Goal: Task Accomplishment & Management: Use online tool/utility

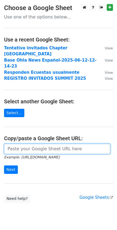
paste input "[URL][DOMAIN_NAME]"
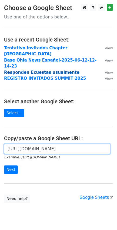
scroll to position [0, 159]
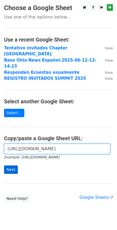
type input "https://docs.google.com/spreadsheets/d/1xYkxZ8D3FEnE_dMJ71O-91fIGIX63wZVlv7N9jN…"
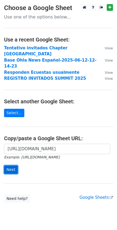
scroll to position [0, 0]
click at [8, 165] on input "Next" at bounding box center [11, 169] width 14 height 8
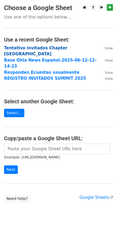
click at [33, 47] on strong "Tentativo invitados Chapter [GEOGRAPHIC_DATA]" at bounding box center [36, 51] width 64 height 11
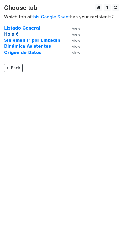
click at [13, 34] on strong "Hoja 6" at bounding box center [11, 34] width 15 height 5
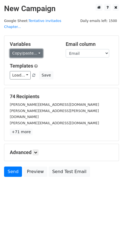
click at [38, 49] on link "Copy/paste..." at bounding box center [26, 53] width 33 height 8
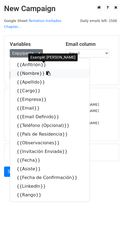
click at [46, 71] on icon at bounding box center [48, 73] width 4 height 4
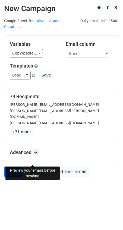
click at [36, 167] on link "Preview" at bounding box center [35, 172] width 24 height 10
click at [37, 151] on icon at bounding box center [35, 152] width 3 height 3
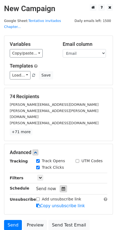
click at [62, 187] on icon at bounding box center [64, 189] width 4 height 4
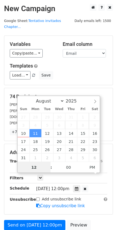
scroll to position [1, 0]
type input "2025-08-11 11:00"
type input "11"
click at [48, 168] on span at bounding box center [49, 169] width 4 height 5
type input "2025-08-11 10:00"
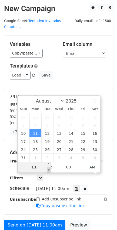
type input "10"
click at [49, 168] on span at bounding box center [49, 169] width 4 height 5
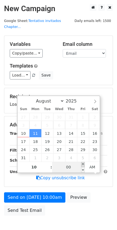
type input "2025-08-11 10:05"
type input "05"
click at [84, 164] on span at bounding box center [83, 164] width 4 height 5
type input "2025-08-11 10:10"
type input "10"
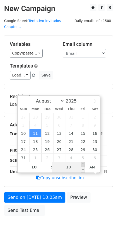
click at [84, 164] on span at bounding box center [83, 164] width 4 height 5
type input "2025-08-11 10:15"
type input "15"
click at [84, 164] on span at bounding box center [83, 164] width 4 height 5
type input "2025-08-11 10:20"
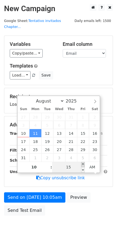
type input "20"
click at [84, 164] on span at bounding box center [83, 164] width 4 height 5
type input "2025-08-11 10:25"
type input "25"
click at [84, 164] on span at bounding box center [83, 164] width 4 height 5
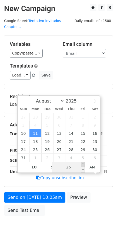
type input "2025-08-11 10:30"
type input "30"
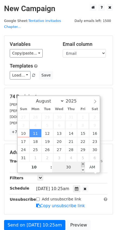
click at [84, 164] on span at bounding box center [83, 164] width 4 height 5
type input "2025-08-11 10:35"
type input "35"
click at [84, 164] on span at bounding box center [83, 164] width 4 height 5
type input "2025-08-11 10:40"
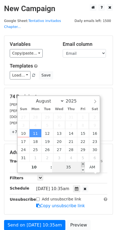
type input "40"
click at [83, 165] on span at bounding box center [83, 164] width 4 height 5
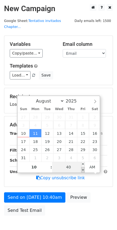
type input "2025-08-11 10:35"
type input "35"
click at [83, 168] on span at bounding box center [83, 169] width 4 height 5
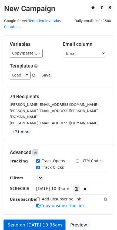
click at [43, 220] on link "Send on Aug 11 at 10:35am" at bounding box center [35, 225] width 62 height 10
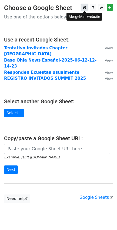
click at [87, 8] on link at bounding box center [84, 7] width 7 height 7
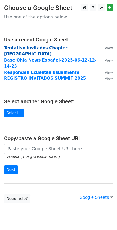
click at [52, 48] on strong "Tentativo invitados Chapter [GEOGRAPHIC_DATA]" at bounding box center [36, 51] width 64 height 11
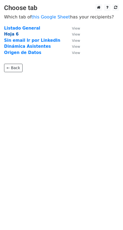
click at [15, 35] on strong "Hoja 6" at bounding box center [11, 34] width 15 height 5
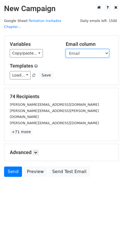
click at [109, 49] on select "Anfitrión Nombre Apellido Cargo Empresa Email Email Definido Teléfono (Opcional…" at bounding box center [87, 53] width 43 height 8
select select "Email Definido"
click at [66, 49] on select "Anfitrión Nombre Apellido Cargo Empresa Email Email Definido Teléfono (Opcional…" at bounding box center [87, 53] width 43 height 8
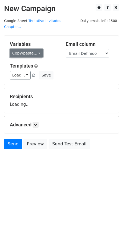
click at [35, 49] on link "Copy/paste..." at bounding box center [26, 53] width 33 height 8
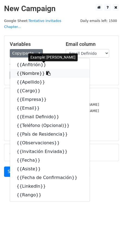
click at [46, 71] on icon at bounding box center [48, 73] width 4 height 4
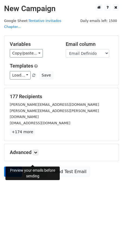
click at [33, 167] on link "Preview" at bounding box center [35, 172] width 24 height 10
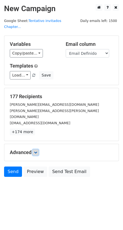
click at [37, 151] on icon at bounding box center [35, 152] width 3 height 3
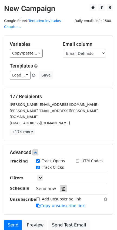
click at [62, 187] on icon at bounding box center [64, 189] width 4 height 4
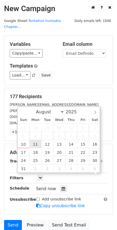
scroll to position [1, 0]
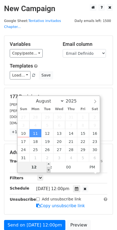
type input "2025-08-11 11:00"
type input "11"
click at [48, 168] on span at bounding box center [49, 169] width 4 height 5
type input "2025-08-11 10:00"
type input "10"
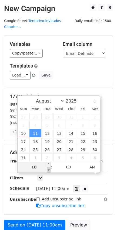
click at [48, 168] on span at bounding box center [49, 169] width 4 height 5
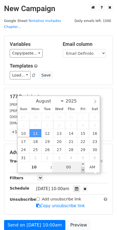
type input "2025-08-11 09:55"
type input "09"
type input "55"
click at [83, 168] on span at bounding box center [83, 169] width 4 height 5
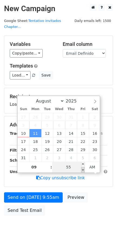
type input "2025-08-11 09:50"
type input "50"
click at [83, 168] on span at bounding box center [83, 169] width 4 height 5
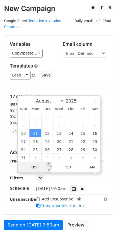
type input "2025-08-11 10:50"
type input "10"
click at [48, 163] on span at bounding box center [49, 164] width 4 height 5
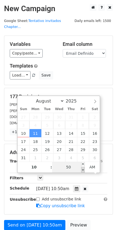
type input "2025-08-11 10:45"
type input "45"
click at [82, 168] on span at bounding box center [83, 169] width 4 height 5
type input "2025-08-11 10:40"
type input "40"
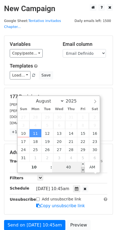
click at [82, 168] on span at bounding box center [83, 169] width 4 height 5
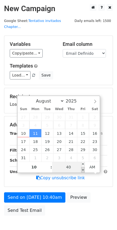
type input "2025-08-11 10:35"
type input "35"
click at [82, 168] on span at bounding box center [83, 169] width 4 height 5
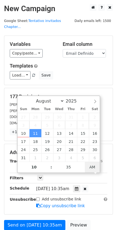
type input "2025-08-11 22:35"
click at [93, 167] on span "AM" at bounding box center [92, 167] width 15 height 11
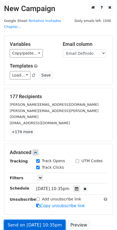
click at [39, 220] on link "Send on Aug 11 at 10:35pm" at bounding box center [35, 225] width 62 height 10
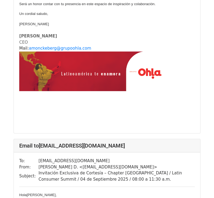
scroll to position [2773, 0]
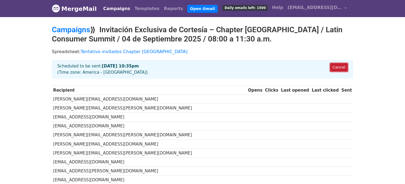
click at [341, 67] on link "Cancel" at bounding box center [339, 67] width 18 height 8
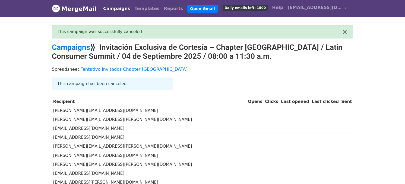
click at [347, 33] on div "× This campaign was successfully canceled" at bounding box center [202, 31] width 301 height 13
click at [346, 32] on button "×" at bounding box center [344, 32] width 5 height 7
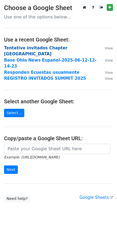
click at [34, 48] on strong "Tentativo invitados Chapter [GEOGRAPHIC_DATA]" at bounding box center [36, 51] width 64 height 11
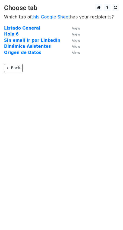
click at [19, 36] on td "Hoja 6" at bounding box center [35, 34] width 62 height 6
click at [11, 34] on strong "Hoja 6" at bounding box center [11, 34] width 15 height 5
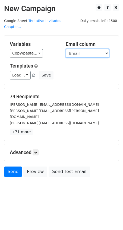
click at [98, 49] on select "Anfitrión Nombre Apellido Cargo Empresa Email Email Definido Teléfono (Opcional…" at bounding box center [87, 53] width 43 height 8
select select "Email Definido"
click at [66, 49] on select "Anfitrión Nombre Apellido Cargo Empresa Email Email Definido Teléfono (Opcional…" at bounding box center [87, 53] width 43 height 8
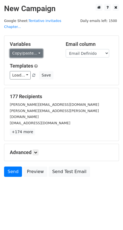
click at [36, 49] on link "Copy/paste..." at bounding box center [26, 53] width 33 height 8
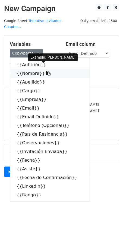
click at [46, 71] on icon at bounding box center [48, 73] width 4 height 4
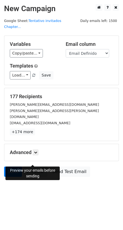
click at [36, 167] on link "Preview" at bounding box center [35, 172] width 24 height 10
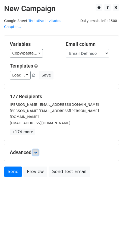
click at [35, 149] on link at bounding box center [36, 152] width 6 height 6
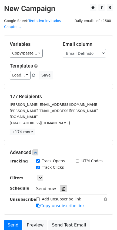
click at [62, 187] on icon at bounding box center [64, 189] width 4 height 4
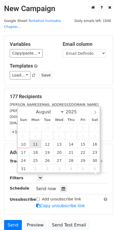
scroll to position [1, 0]
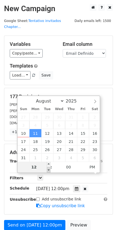
type input "2025-08-11 11:00"
type input "11"
click at [49, 169] on span at bounding box center [49, 169] width 4 height 5
type input "2025-08-11 10:00"
type input "10"
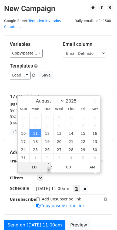
click at [49, 169] on span at bounding box center [49, 169] width 4 height 5
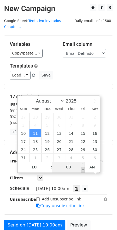
type input "2025-08-11 09:55"
type input "09"
type input "55"
click at [84, 169] on span at bounding box center [83, 169] width 4 height 5
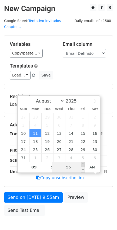
type input "[DATE] 10:00"
type input "10"
type input "00"
click at [84, 164] on span at bounding box center [83, 164] width 4 height 5
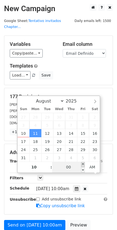
type input "2025-08-11 10:05"
type input "05"
click at [84, 164] on span at bounding box center [83, 164] width 4 height 5
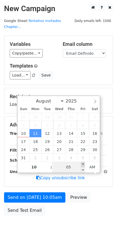
type input "2025-08-11 10:10"
type input "10"
click at [84, 164] on span at bounding box center [83, 164] width 4 height 5
type input "2025-08-11 10:15"
type input "15"
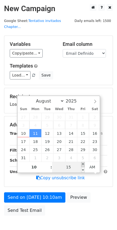
click at [84, 164] on span at bounding box center [83, 164] width 4 height 5
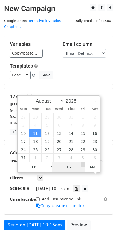
type input "2025-08-11 10:20"
type input "20"
click at [84, 164] on span at bounding box center [83, 164] width 4 height 5
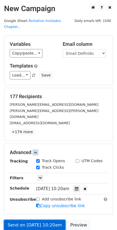
click at [34, 220] on link "Send on Aug 11 at 10:20am" at bounding box center [35, 225] width 62 height 10
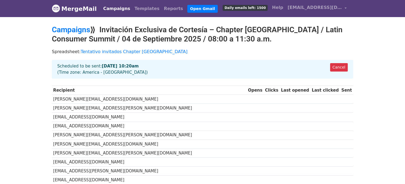
click at [157, 98] on td "[PERSON_NAME][EMAIL_ADDRESS][DOMAIN_NAME]" at bounding box center [149, 99] width 195 height 9
click at [332, 66] on link "Cancel" at bounding box center [339, 67] width 18 height 8
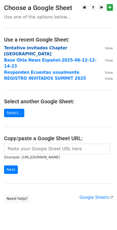
click at [52, 49] on strong "Tentativo invitados Chapter [GEOGRAPHIC_DATA]" at bounding box center [36, 51] width 64 height 11
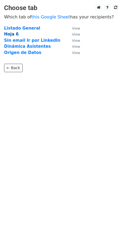
click at [10, 33] on strong "Hoja 6" at bounding box center [11, 34] width 15 height 5
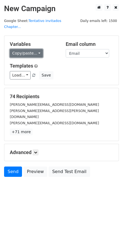
click at [36, 49] on link "Copy/paste..." at bounding box center [26, 53] width 33 height 8
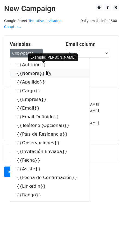
click at [46, 71] on icon at bounding box center [48, 73] width 4 height 4
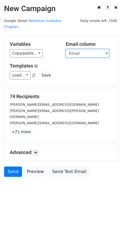
click at [106, 49] on select "Anfitrión Nombre Apellido Cargo Empresa Email Email Definido Teléfono (Opcional…" at bounding box center [87, 53] width 43 height 8
select select "Email Definido"
click at [66, 49] on select "Anfitrión Nombre Apellido Cargo Empresa Email Email Definido Teléfono (Opcional…" at bounding box center [87, 53] width 43 height 8
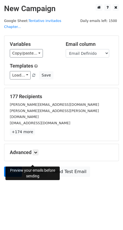
click at [32, 167] on link "Preview" at bounding box center [35, 172] width 24 height 10
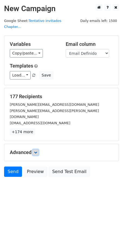
click at [36, 151] on icon at bounding box center [35, 152] width 3 height 3
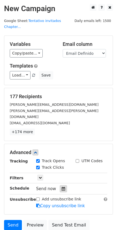
click at [62, 187] on icon at bounding box center [64, 189] width 4 height 4
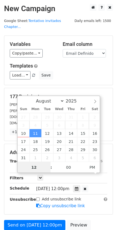
scroll to position [1, 0]
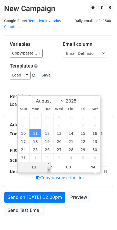
type input "2025-08-11 11:00"
type input "11"
click at [48, 169] on span at bounding box center [49, 169] width 4 height 5
type input "2025-08-11 10:00"
type input "10"
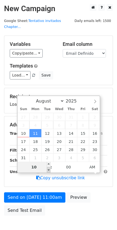
click at [48, 169] on span at bounding box center [49, 169] width 4 height 5
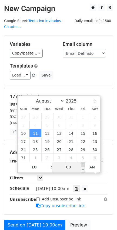
type input "2025-08-11 10:05"
type input "05"
click at [82, 162] on span at bounding box center [83, 164] width 4 height 5
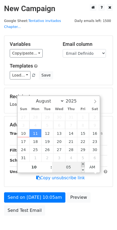
type input "2025-08-11 10:10"
type input "10"
click at [82, 162] on span at bounding box center [83, 164] width 4 height 5
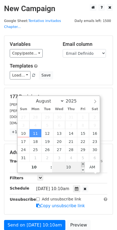
type input "2025-08-11 10:15"
type input "15"
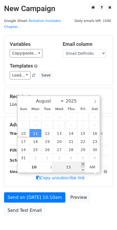
click at [82, 162] on span at bounding box center [83, 164] width 4 height 5
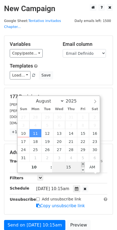
type input "2025-08-11 10:20"
type input "20"
click at [82, 162] on span at bounding box center [83, 164] width 4 height 5
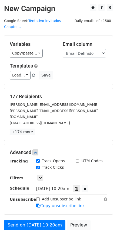
click at [116, 147] on main "New Campaign Daily emails left: 1500 Google Sheet: Tentativo invitados Chapter.…" at bounding box center [58, 125] width 117 height 242
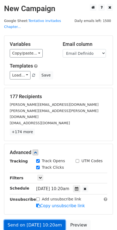
click at [40, 220] on link "Send on Aug 11 at 10:20am" at bounding box center [35, 225] width 62 height 10
